Goal: Use online tool/utility: Utilize a website feature to perform a specific function

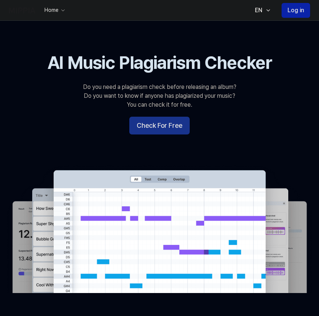
click at [179, 134] on button "Check For Free" at bounding box center [159, 126] width 60 height 18
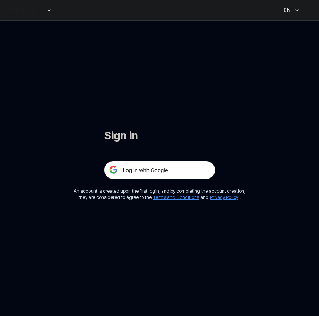
click at [151, 168] on img at bounding box center [159, 170] width 111 height 19
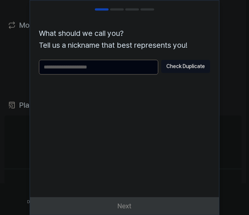
click at [126, 64] on input "text" at bounding box center [98, 67] width 119 height 15
type input "*****"
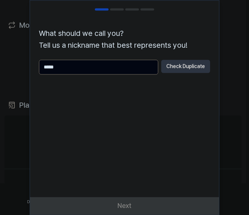
click at [173, 66] on button "Check Duplicate" at bounding box center [185, 66] width 49 height 13
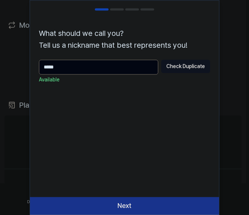
click at [141, 209] on button "Next" at bounding box center [124, 206] width 189 height 18
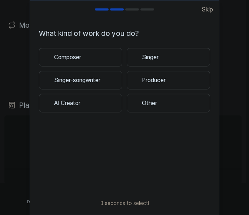
click at [142, 207] on div "3 seconds to select! Skip" at bounding box center [124, 203] width 189 height 23
click at [105, 54] on button "Composer" at bounding box center [80, 57] width 83 height 19
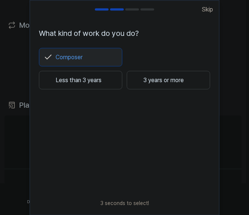
click at [157, 85] on button "3 years or more" at bounding box center [168, 80] width 83 height 19
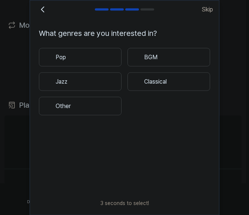
click at [150, 80] on button "Classical" at bounding box center [168, 81] width 83 height 19
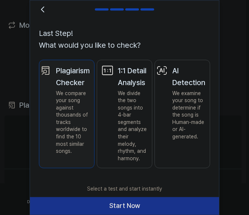
click at [139, 203] on button "Start Now" at bounding box center [124, 206] width 189 height 18
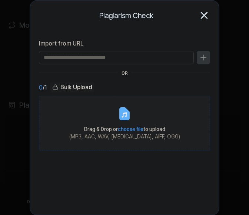
click at [138, 129] on span "choose file" at bounding box center [131, 129] width 26 height 6
click at [0, 0] on input "Drag & Drop or choose file to upload (MP3, AAC, WAV, [MEDICAL_DATA], AIFF, OGG)" at bounding box center [0, 0] width 0 height 0
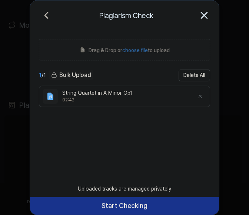
click at [153, 211] on button "Start Checking" at bounding box center [124, 206] width 189 height 18
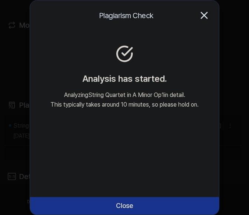
click at [196, 203] on button "Close" at bounding box center [124, 206] width 189 height 18
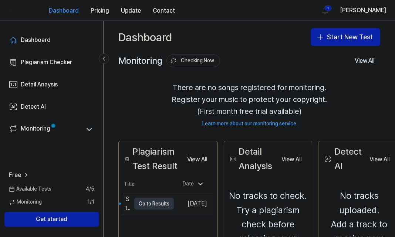
click at [166, 203] on button "Go to Results" at bounding box center [154, 203] width 40 height 12
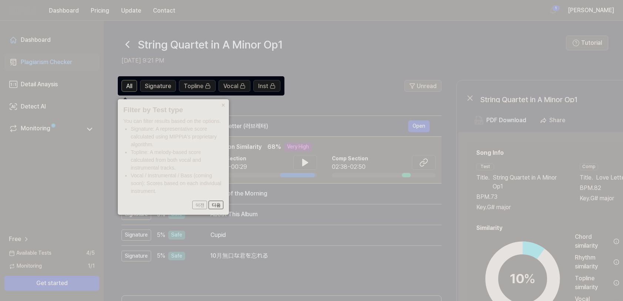
click at [221, 103] on button "×" at bounding box center [223, 104] width 12 height 10
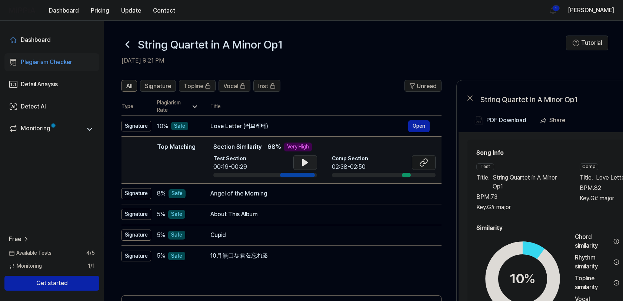
click at [245, 157] on button at bounding box center [305, 162] width 24 height 15
click at [245, 165] on icon at bounding box center [423, 162] width 9 height 9
